Goal: Information Seeking & Learning: Check status

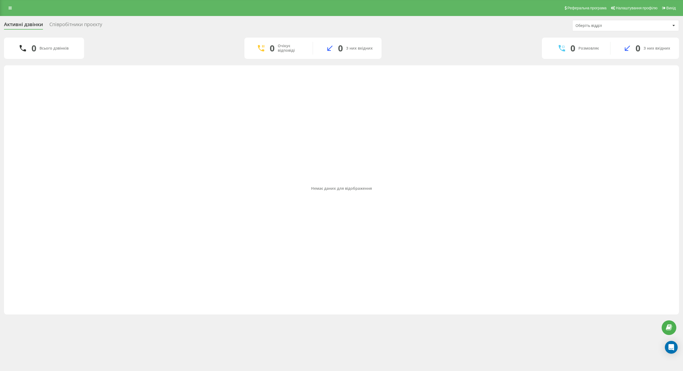
click at [65, 25] on div "Співробітники проєкту" at bounding box center [75, 26] width 53 height 8
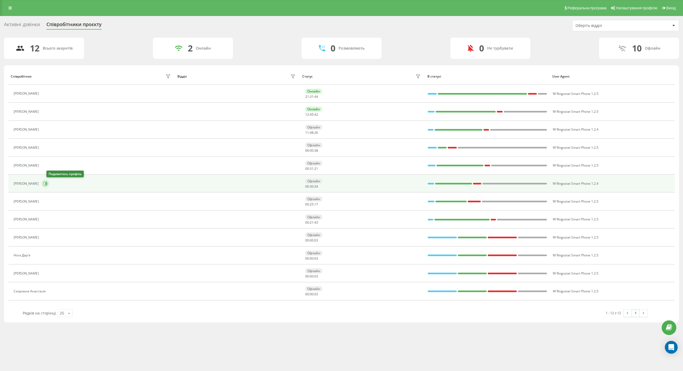
click at [47, 184] on icon at bounding box center [45, 184] width 1 height 3
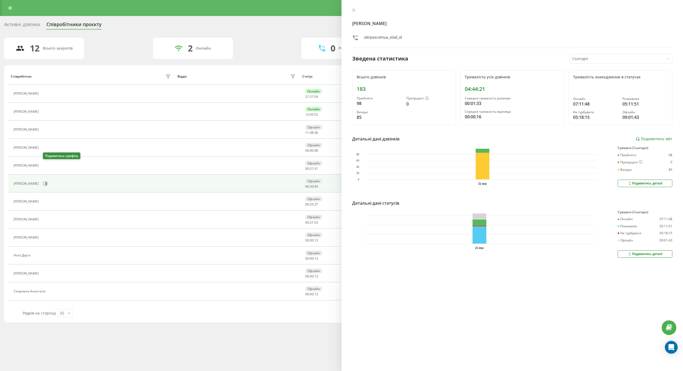
click at [46, 167] on icon at bounding box center [44, 166] width 4 height 4
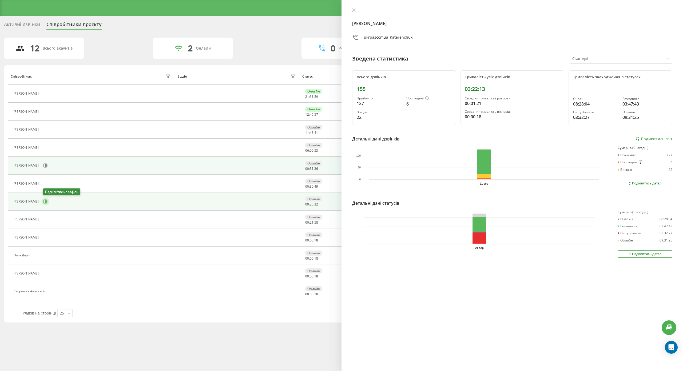
click at [46, 201] on icon at bounding box center [45, 202] width 4 height 4
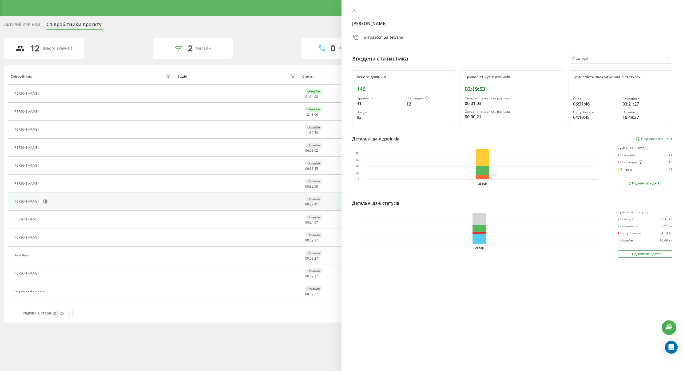
click at [235, 329] on div "Реферальна програма Налаштування профілю Вихід Активні дзвінки Співробітники пр…" at bounding box center [341, 185] width 683 height 371
click at [166, 341] on div "Реферальна програма Налаштування профілю Вихід Активні дзвінки Співробітники пр…" at bounding box center [341, 185] width 683 height 371
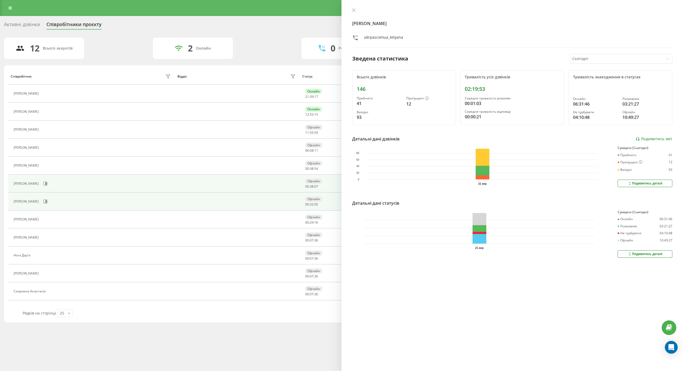
click at [67, 187] on div "[PERSON_NAME]" at bounding box center [93, 183] width 159 height 9
click at [67, 185] on div "[PERSON_NAME]" at bounding box center [93, 183] width 159 height 9
click at [48, 183] on icon at bounding box center [45, 184] width 4 height 4
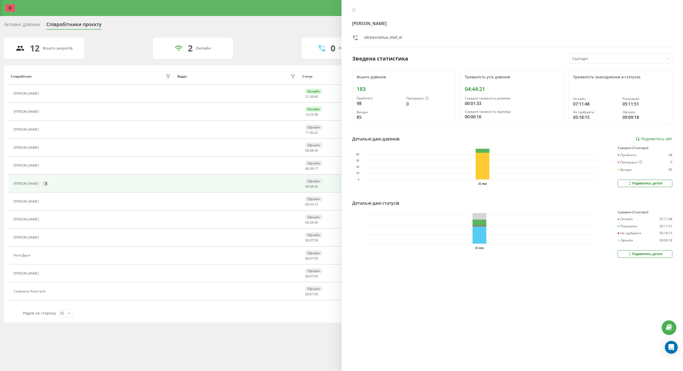
click at [10, 10] on icon at bounding box center [10, 8] width 3 height 4
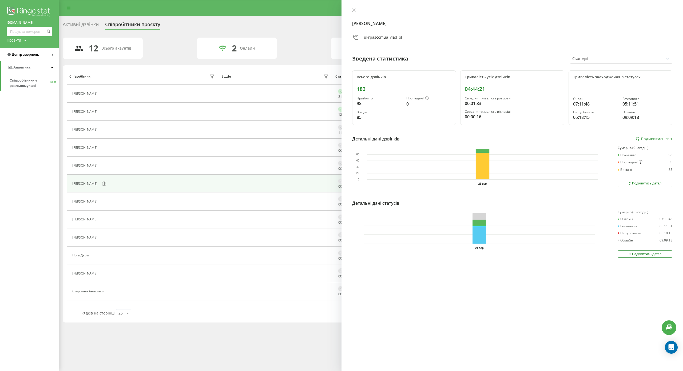
click at [26, 56] on span "Центр звернень" at bounding box center [25, 55] width 27 height 4
click at [28, 87] on span "Звіт про пропущені необроблені дзвінки" at bounding box center [33, 89] width 46 height 11
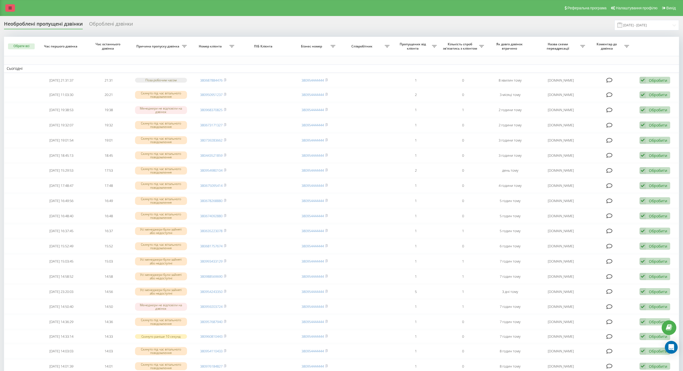
click at [11, 5] on link at bounding box center [10, 7] width 10 height 7
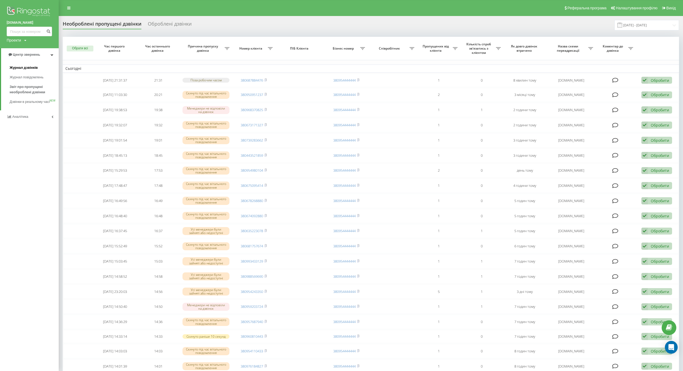
click at [31, 70] on span "Журнал дзвінків" at bounding box center [24, 67] width 28 height 5
